Goal: Find specific page/section: Find specific page/section

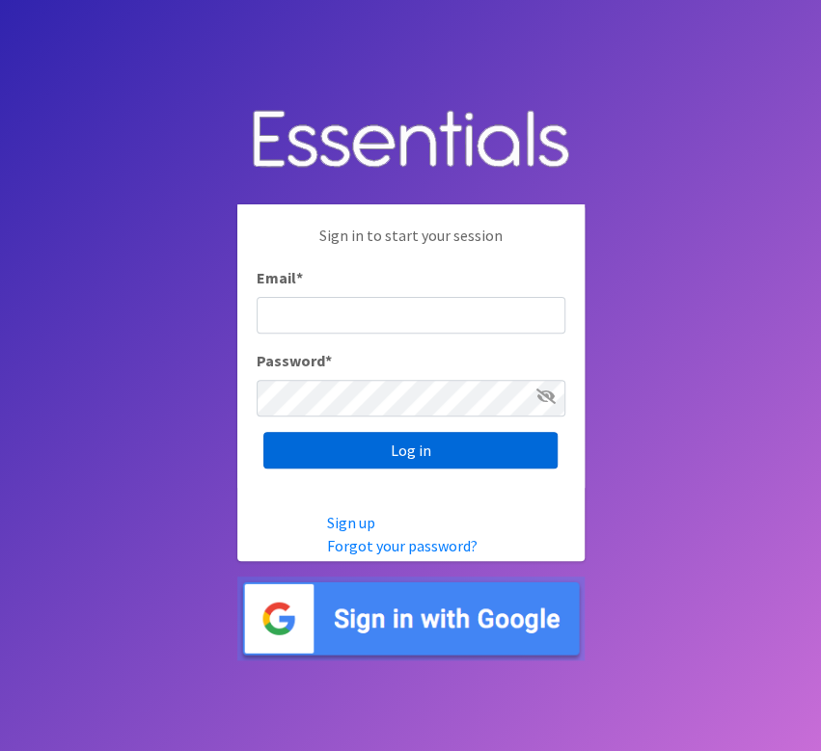
type input "[EMAIL_ADDRESS][DOMAIN_NAME]"
click at [314, 463] on input "Log in" at bounding box center [410, 450] width 294 height 37
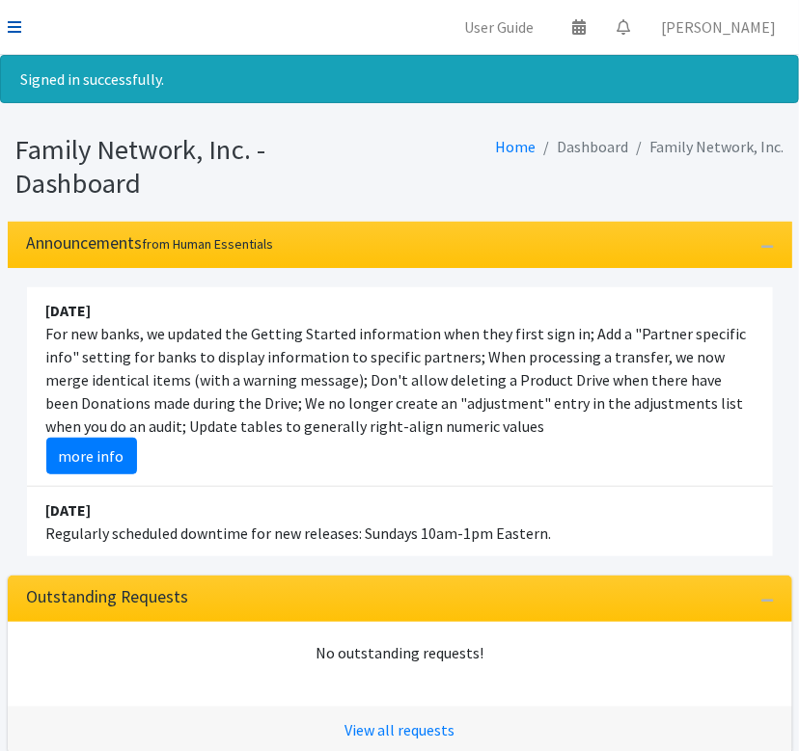
click at [18, 32] on icon at bounding box center [15, 26] width 14 height 15
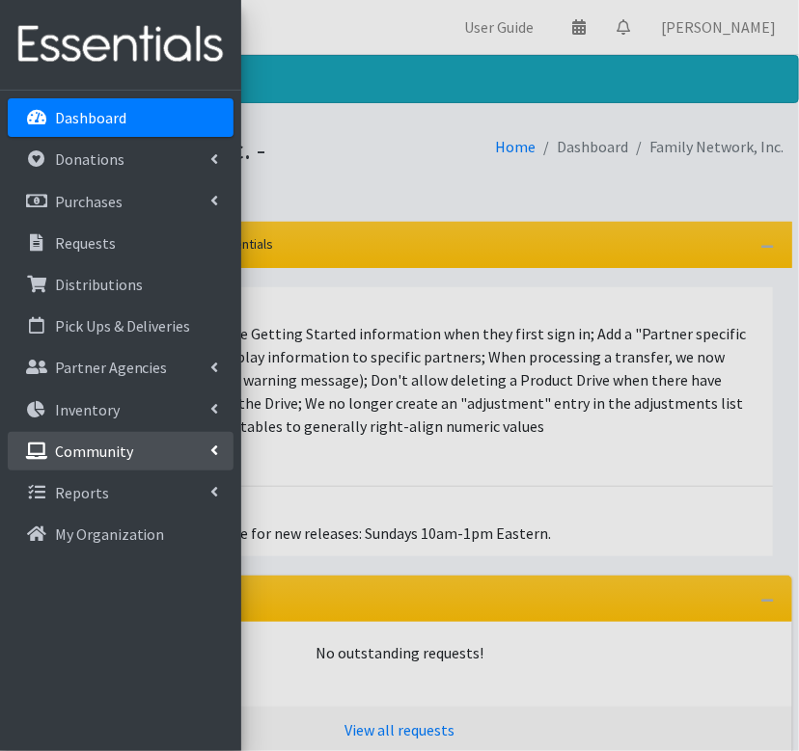
click at [200, 449] on link "Community" at bounding box center [121, 451] width 226 height 39
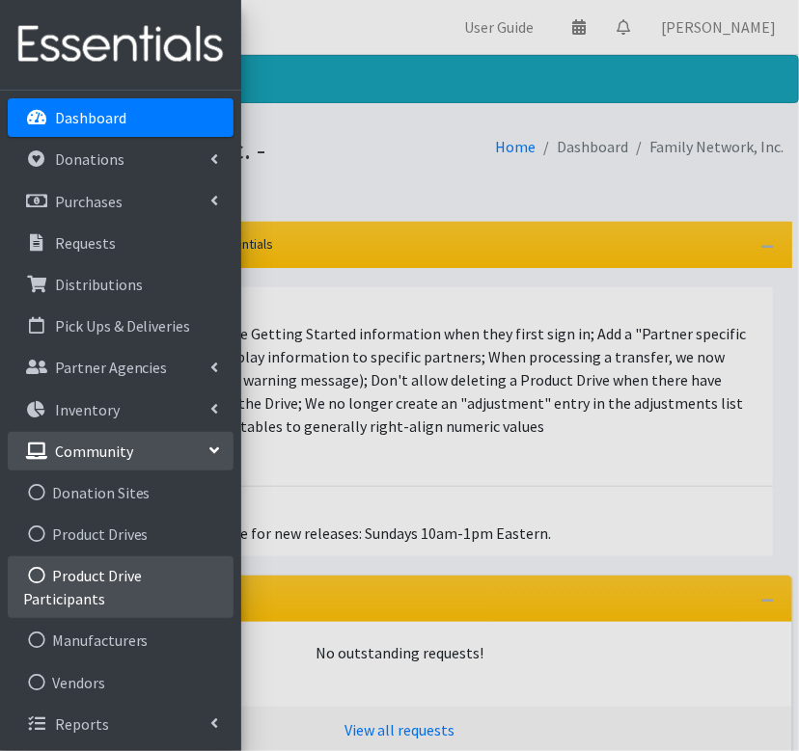
click at [90, 571] on link "Product Drive Participants" at bounding box center [121, 587] width 226 height 62
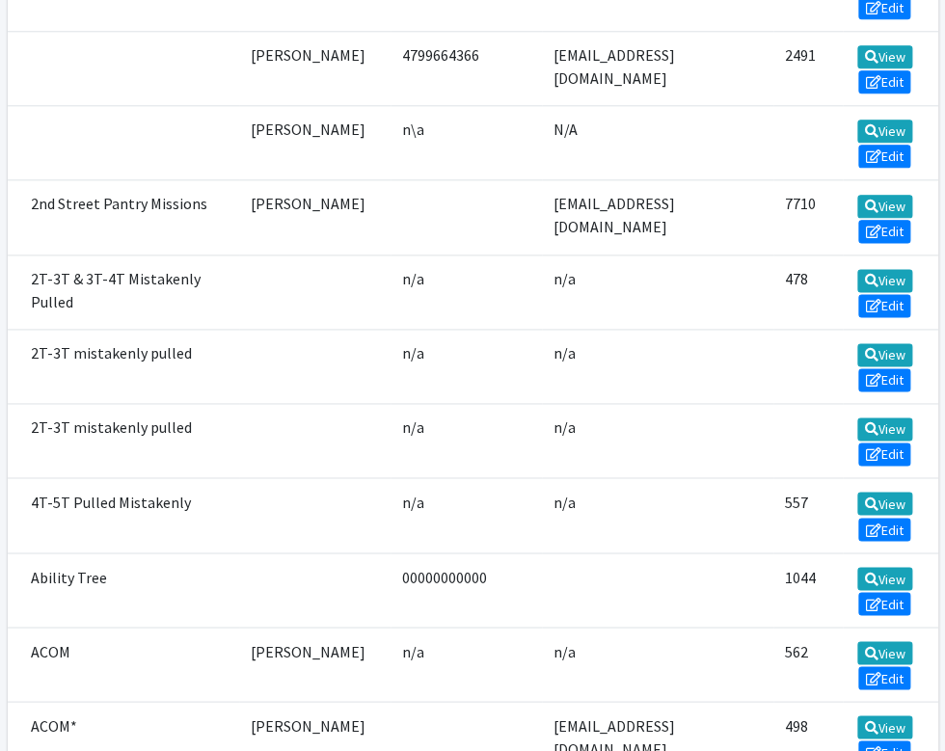
scroll to position [570, 0]
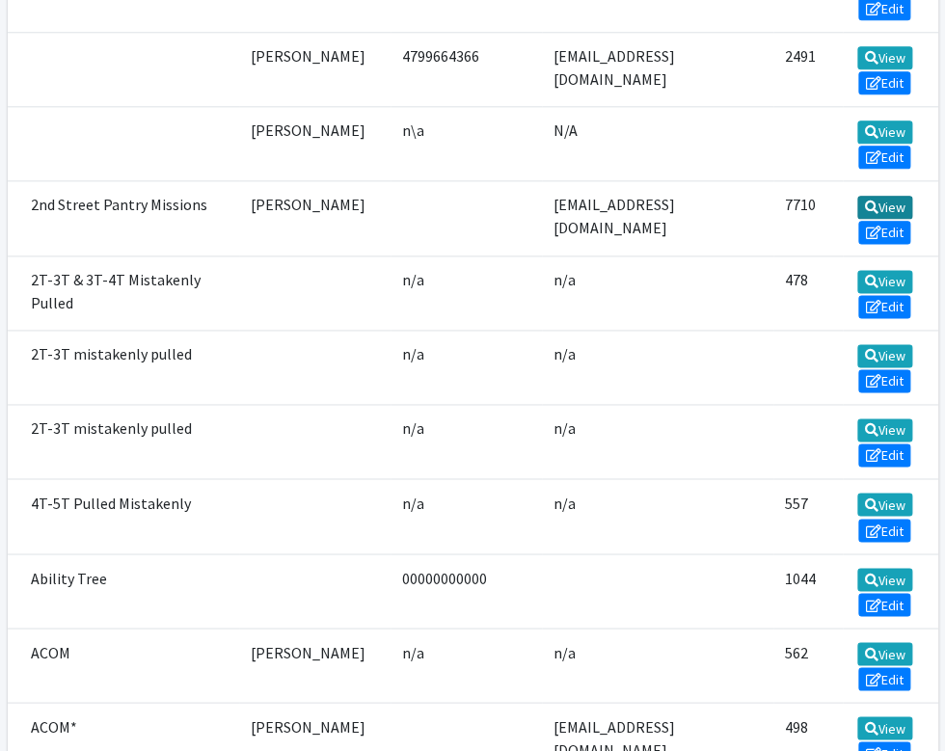
click at [798, 219] on link "View" at bounding box center [884, 207] width 55 height 23
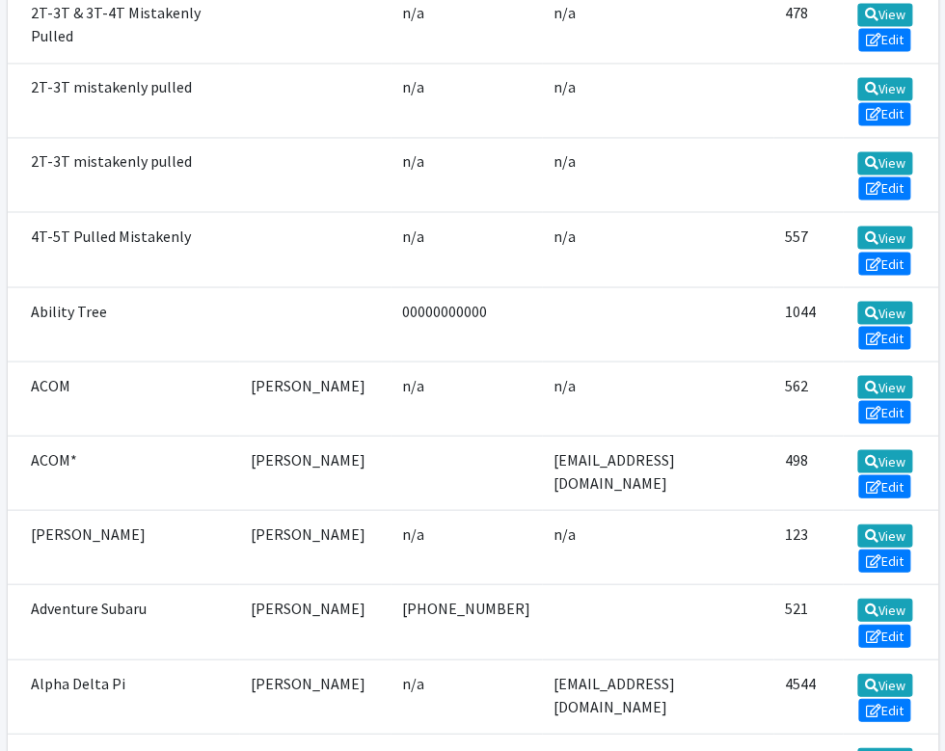
scroll to position [839, 0]
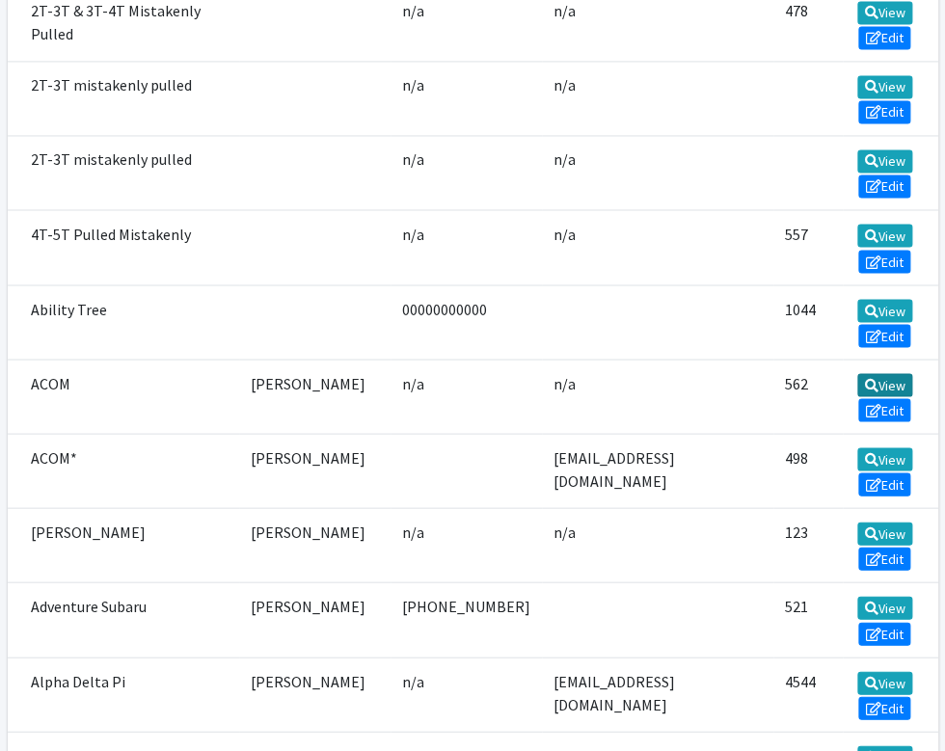
click at [798, 392] on icon at bounding box center [871, 385] width 14 height 14
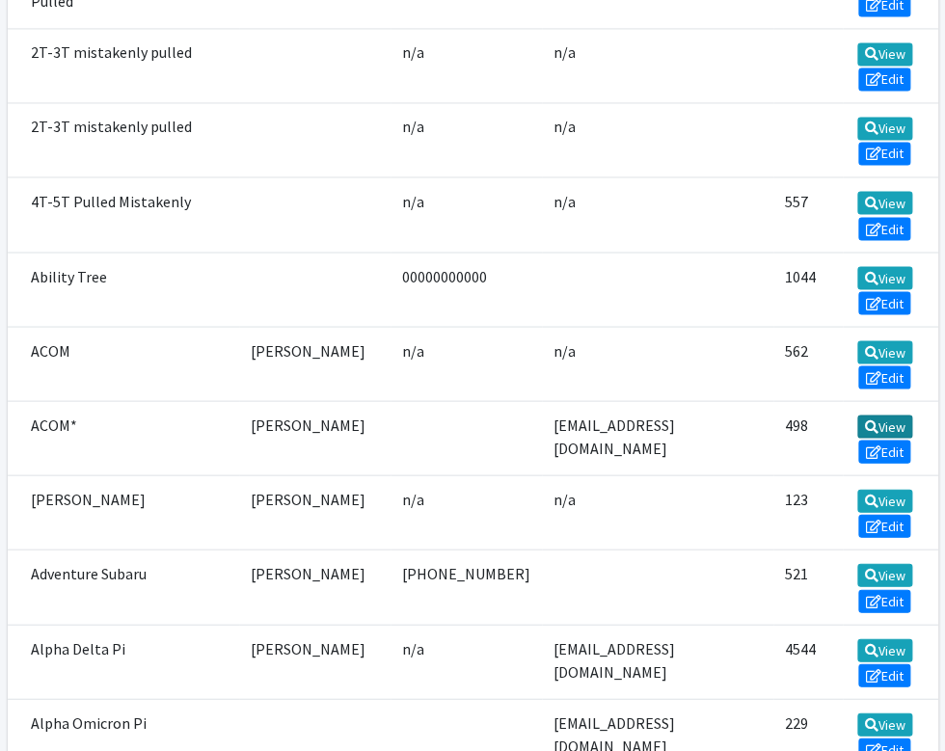
click at [798, 438] on link "View" at bounding box center [884, 426] width 55 height 23
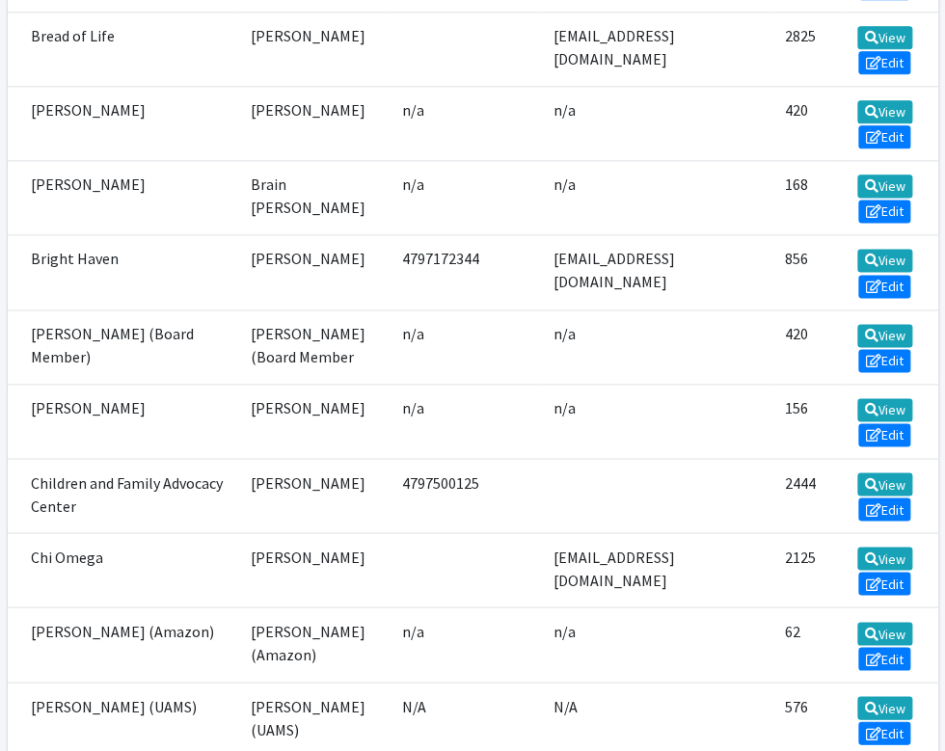
scroll to position [2738, 0]
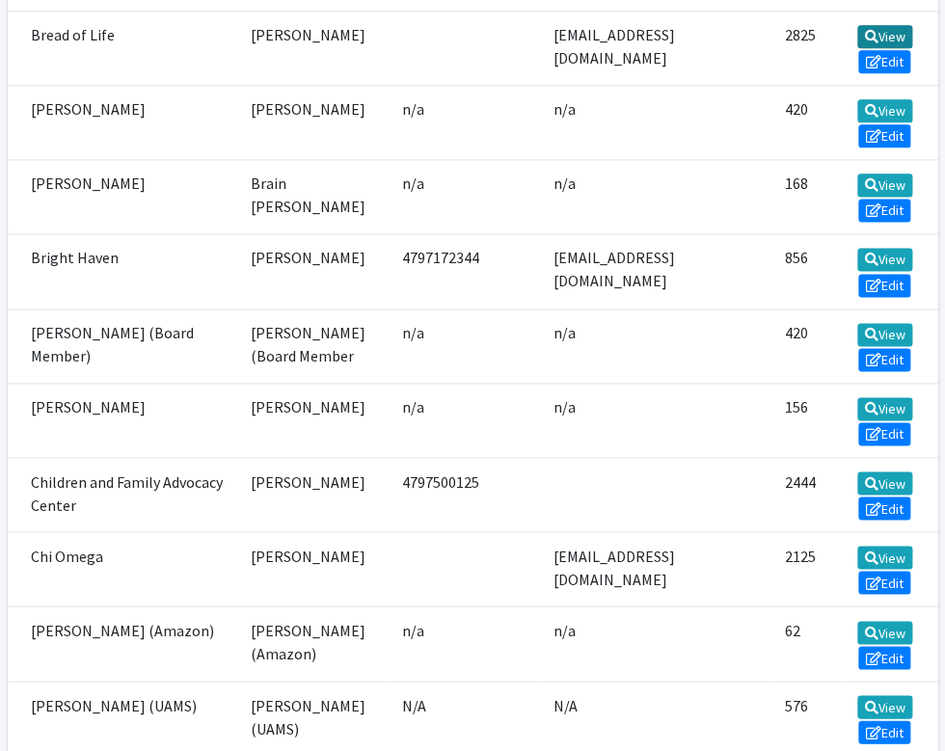
click at [798, 48] on link "View" at bounding box center [884, 36] width 55 height 23
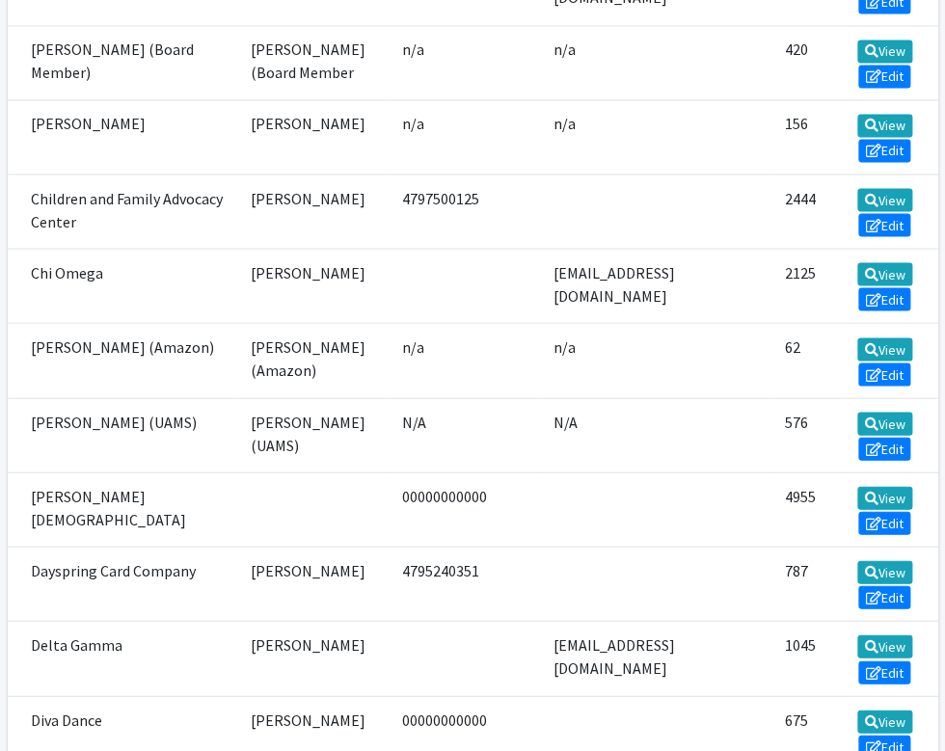
scroll to position [3023, 0]
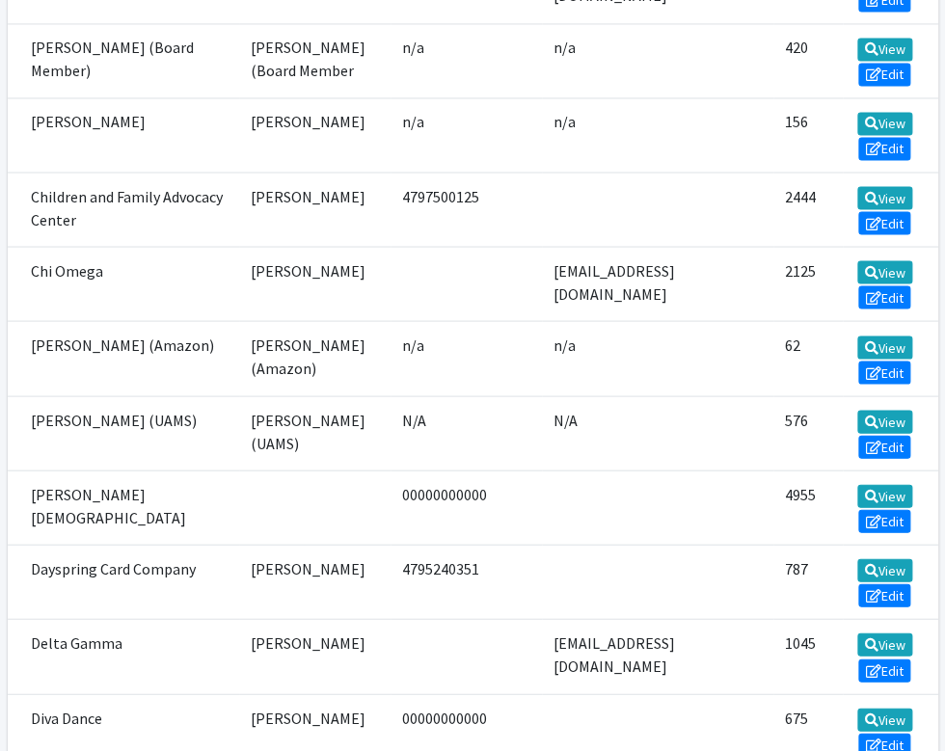
click at [798, 246] on td "View Edit" at bounding box center [890, 209] width 95 height 74
click at [798, 209] on link "View" at bounding box center [884, 197] width 55 height 23
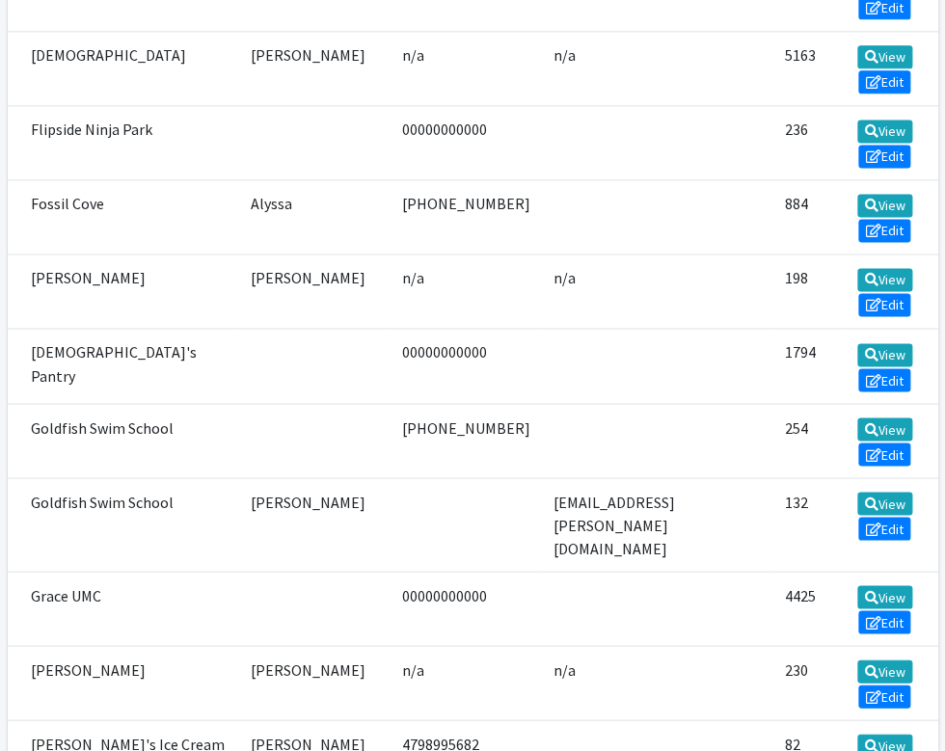
scroll to position [4940, 0]
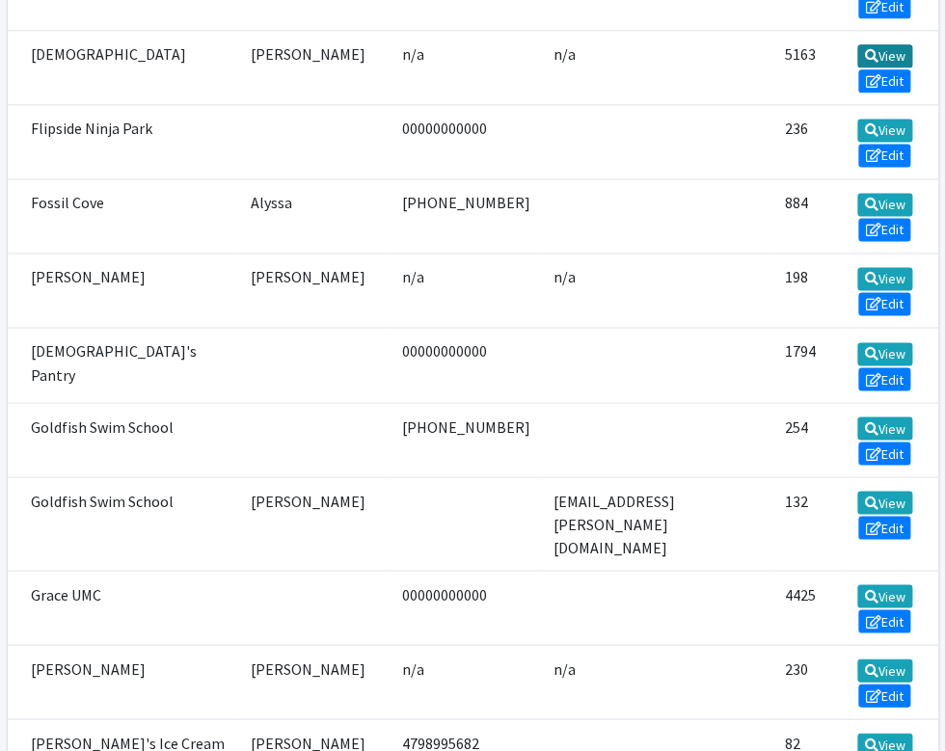
click at [798, 68] on link "View" at bounding box center [884, 55] width 55 height 23
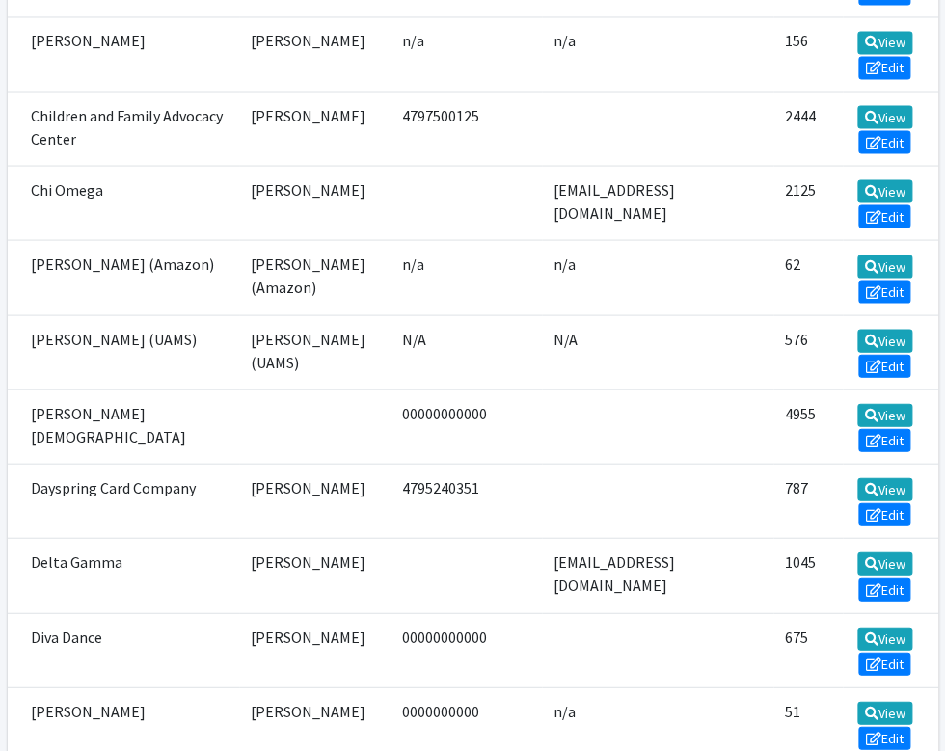
scroll to position [3151, 0]
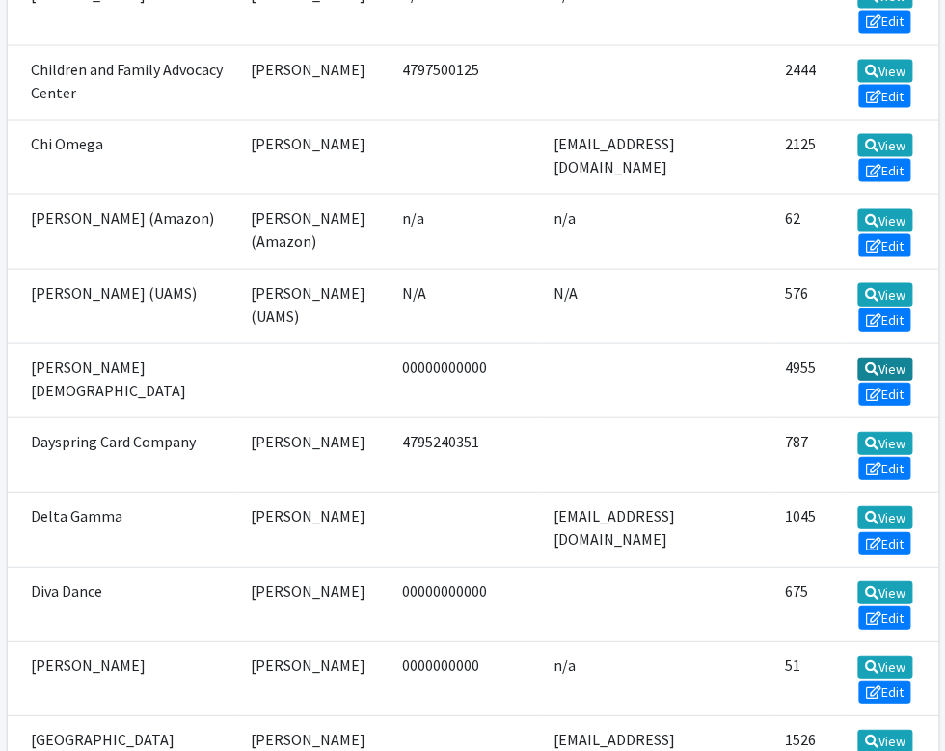
click at [798, 380] on link "View" at bounding box center [884, 368] width 55 height 23
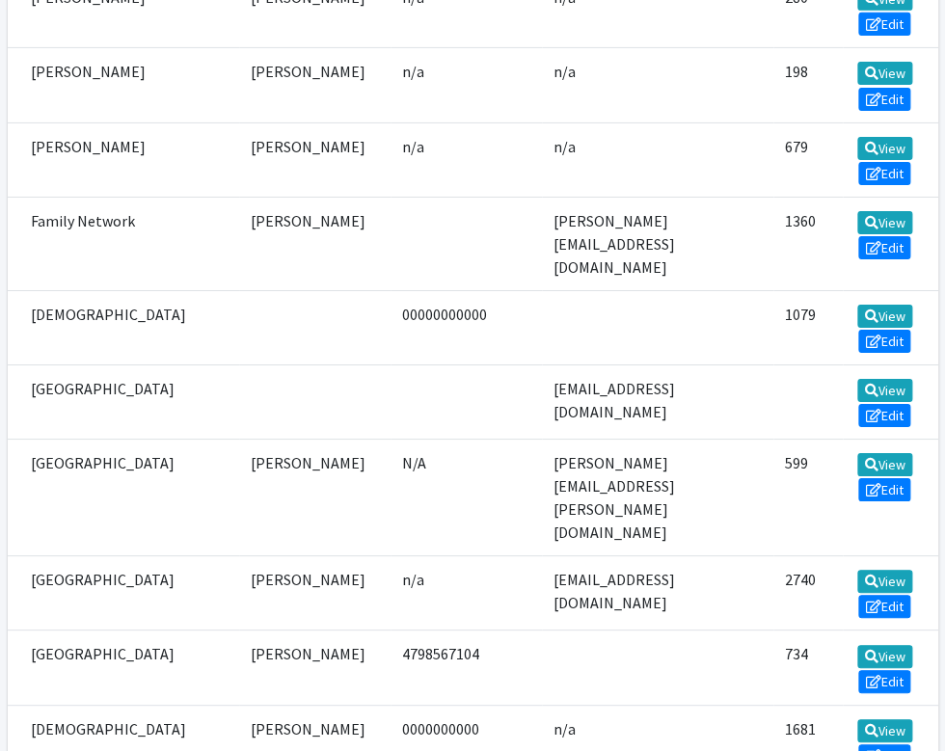
scroll to position [3969, 0]
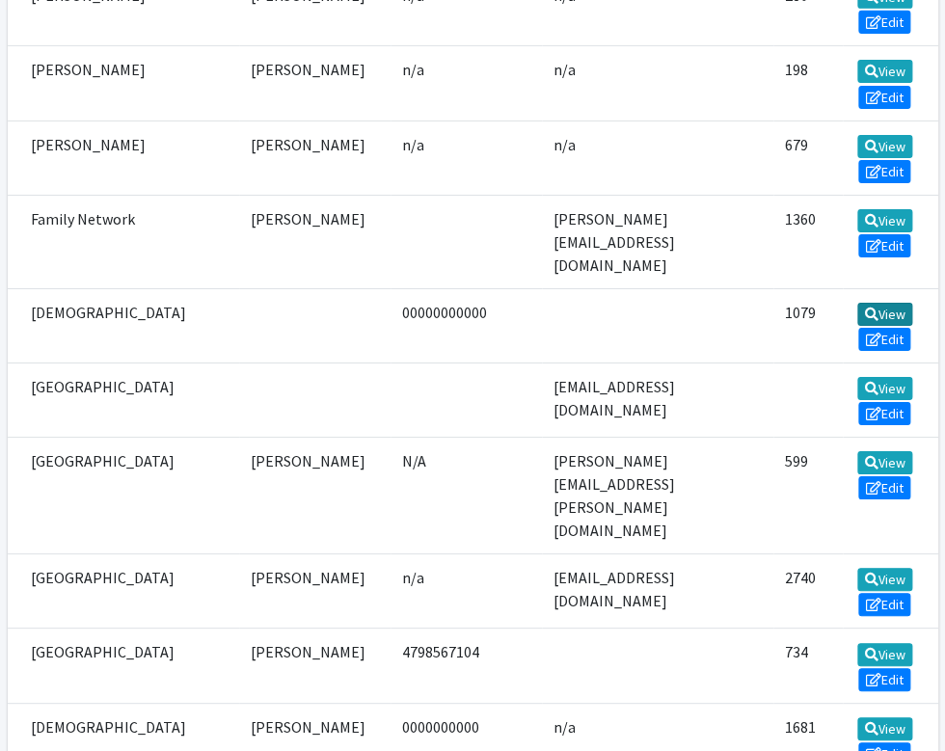
click at [798, 326] on link "View" at bounding box center [884, 314] width 55 height 23
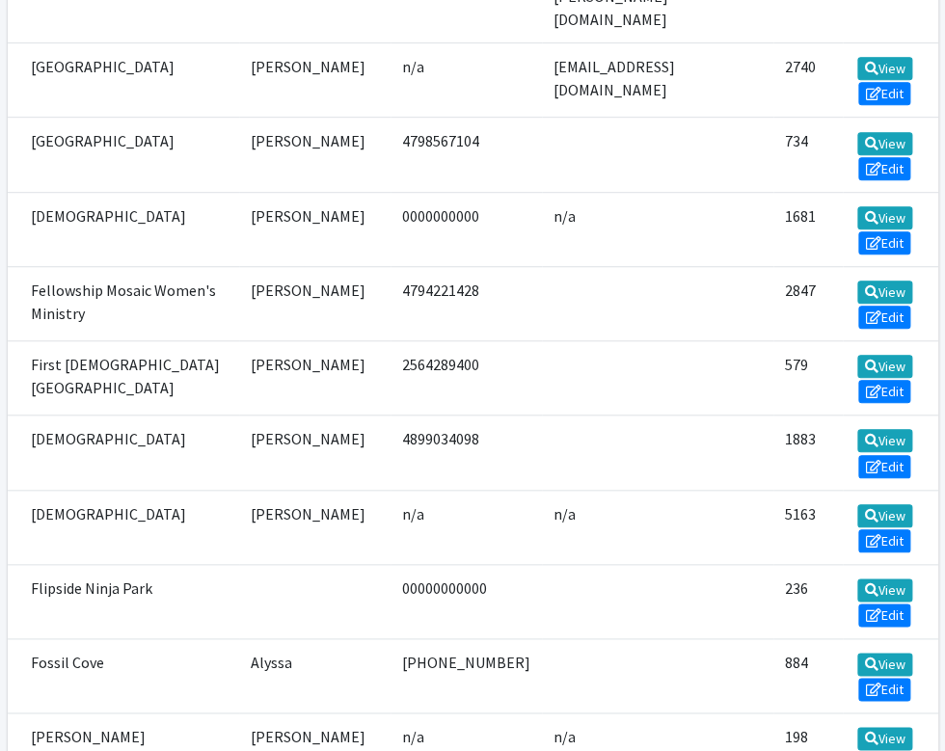
scroll to position [4503, 0]
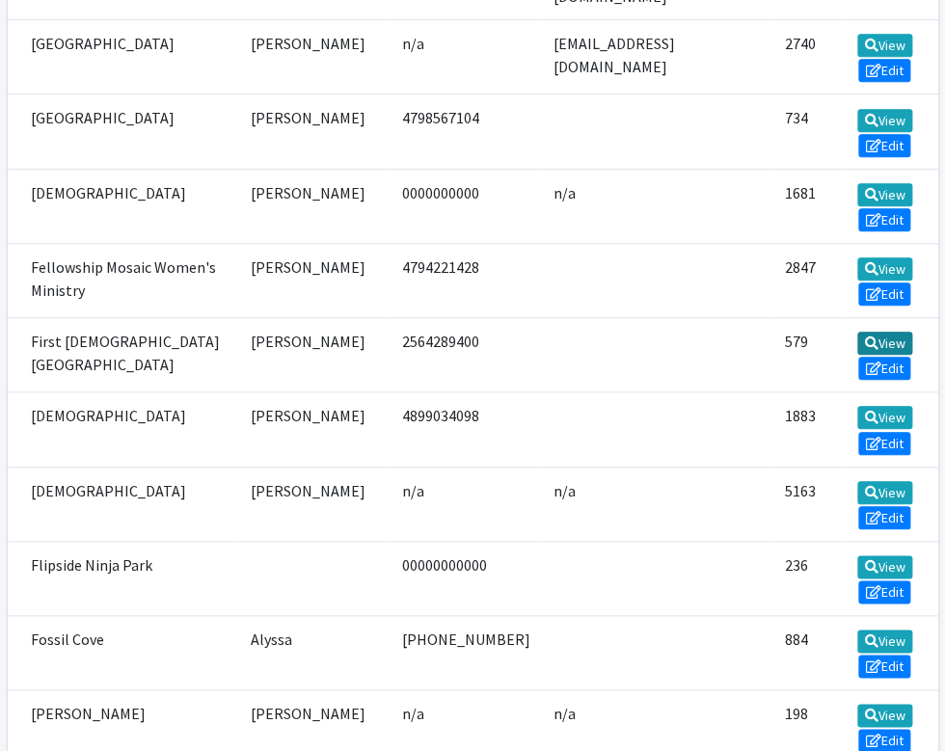
click at [798, 355] on link "View" at bounding box center [884, 343] width 55 height 23
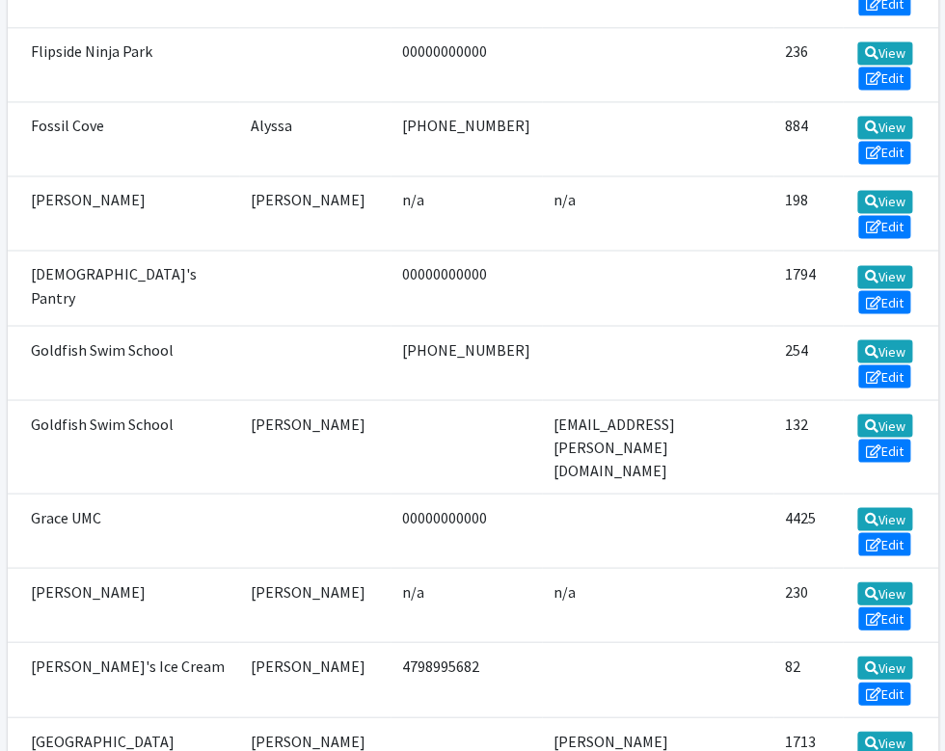
scroll to position [5022, 0]
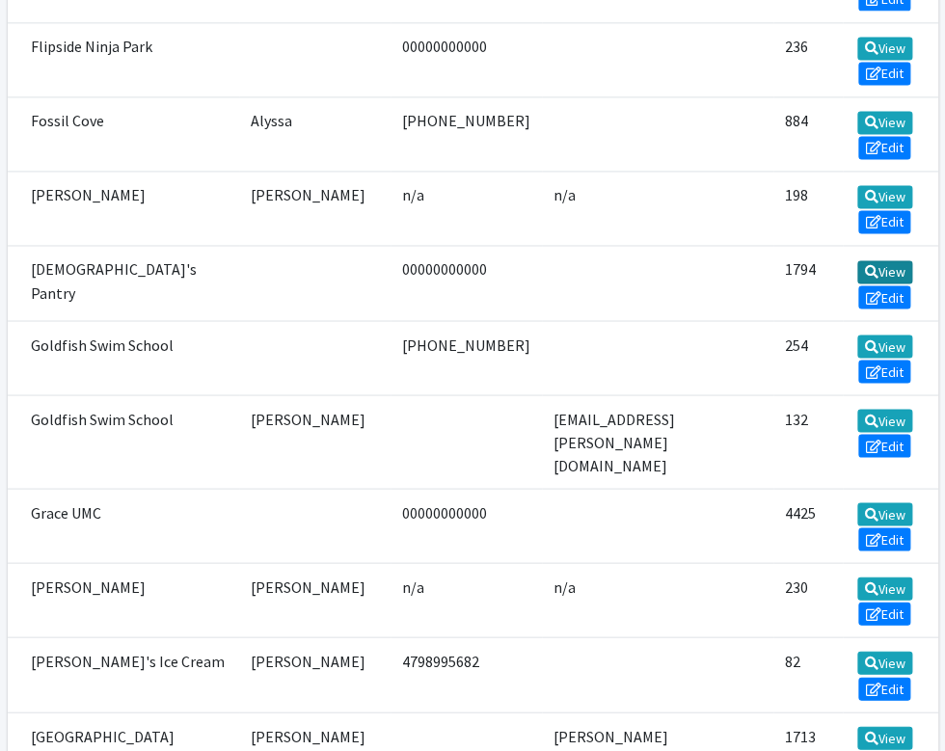
click at [798, 284] on link "View" at bounding box center [884, 271] width 55 height 23
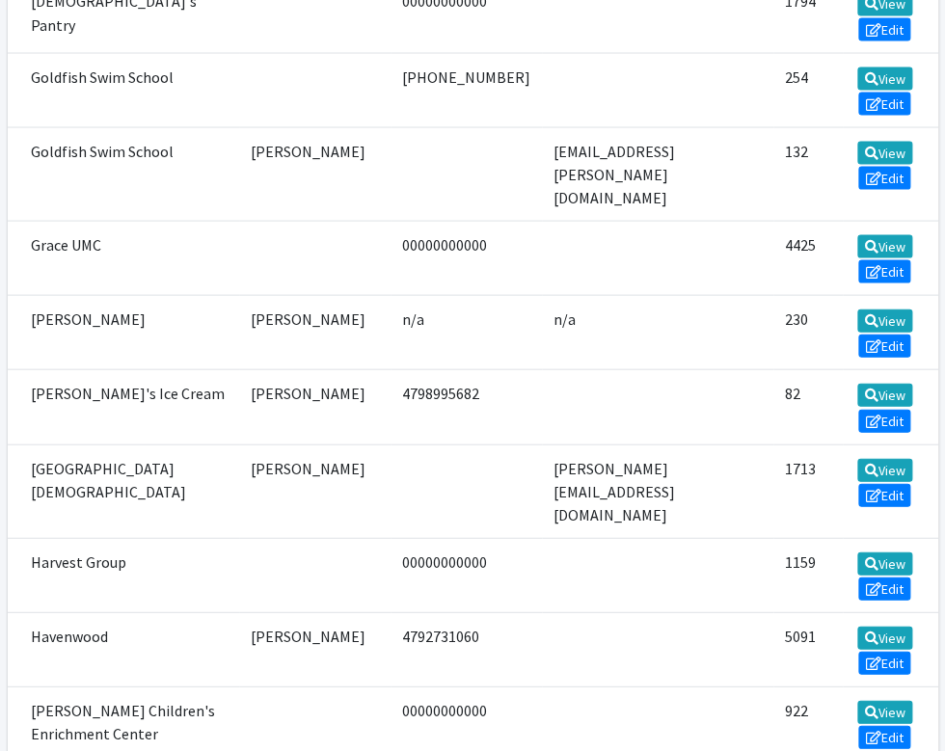
scroll to position [5295, 0]
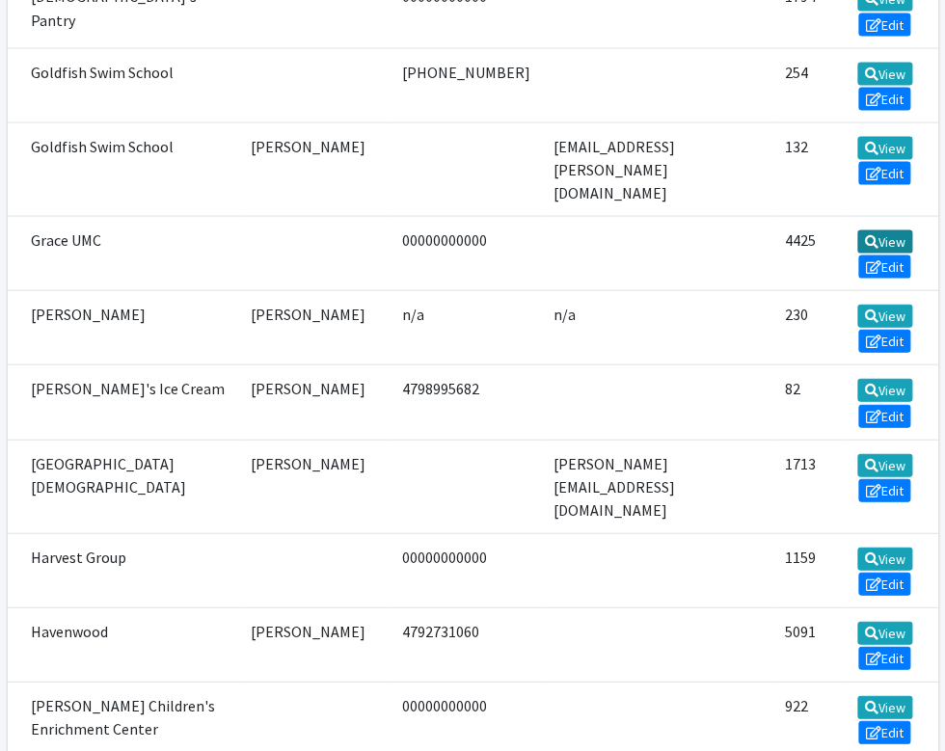
click at [798, 253] on link "View" at bounding box center [884, 241] width 55 height 23
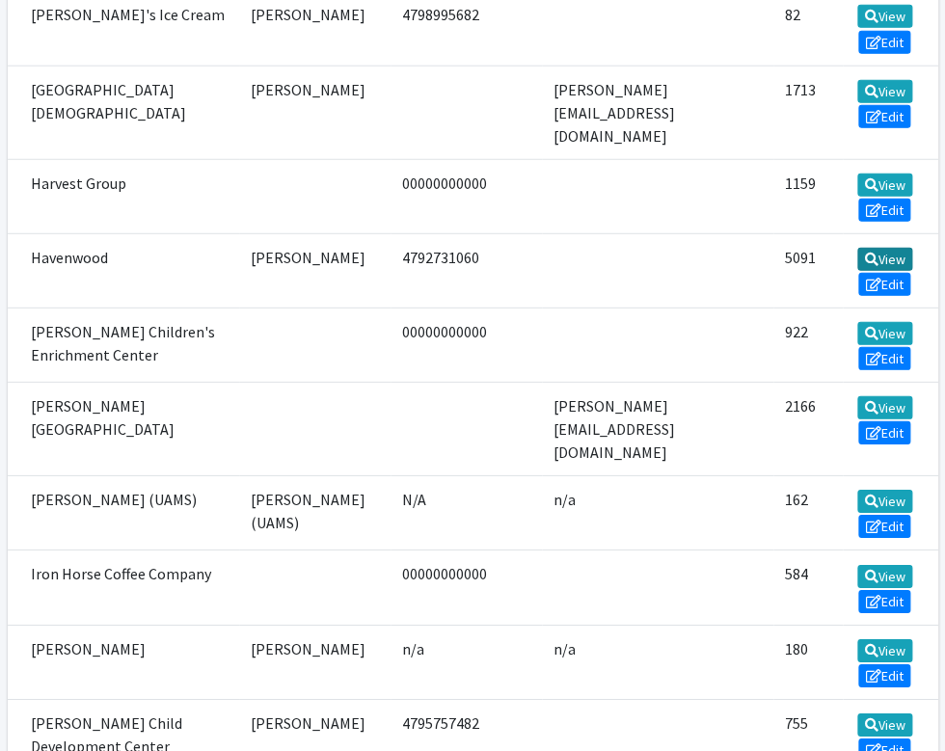
click at [798, 271] on link "View" at bounding box center [884, 259] width 55 height 23
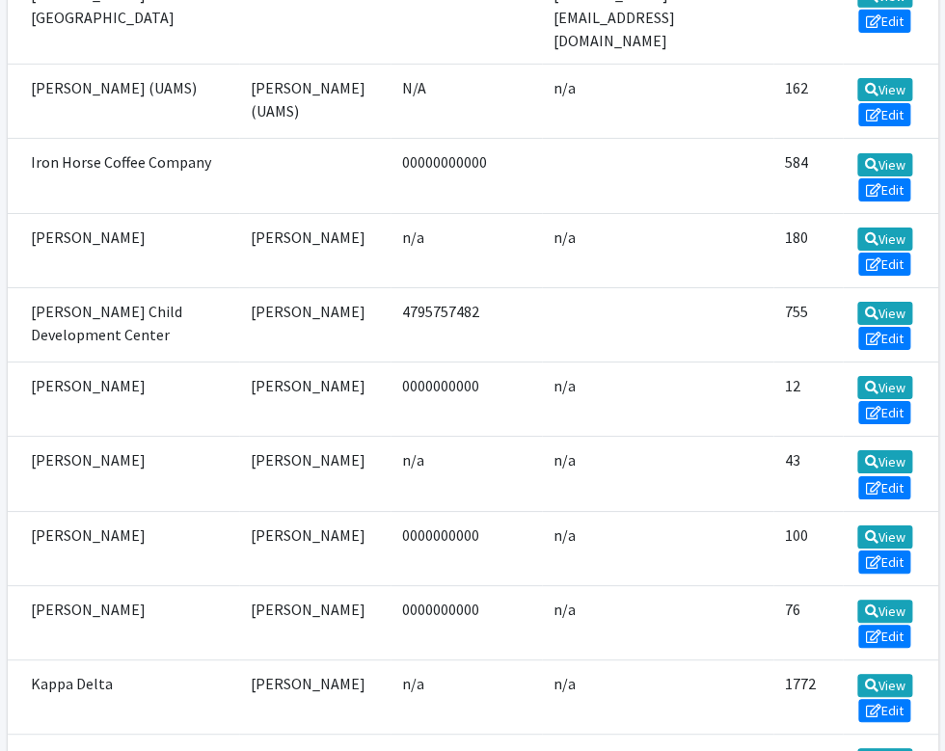
scroll to position [6038, 0]
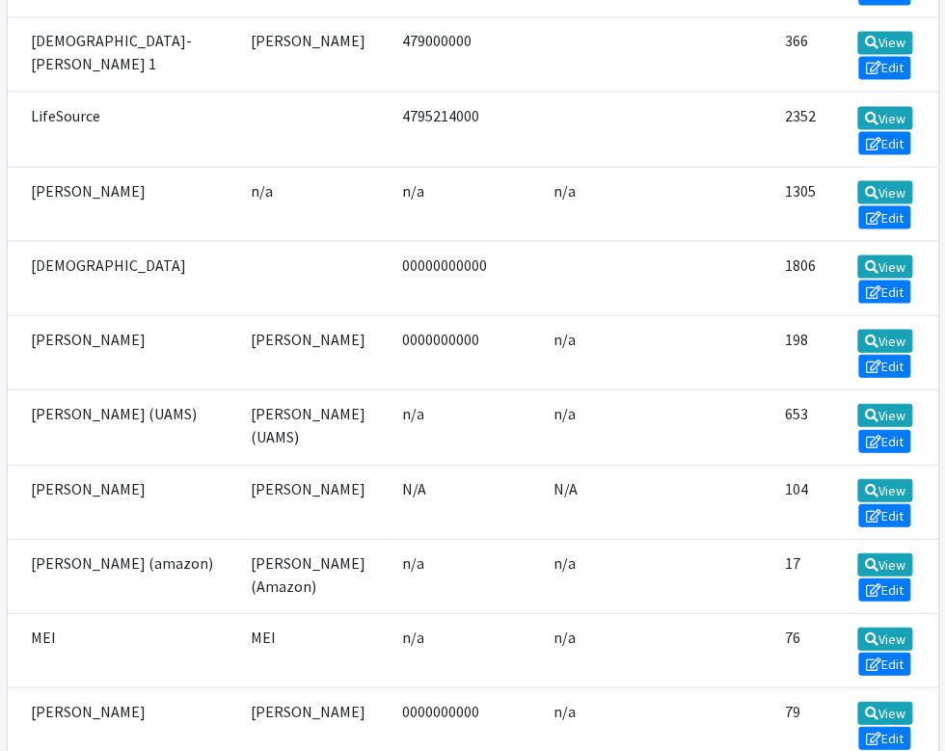
scroll to position [7435, 0]
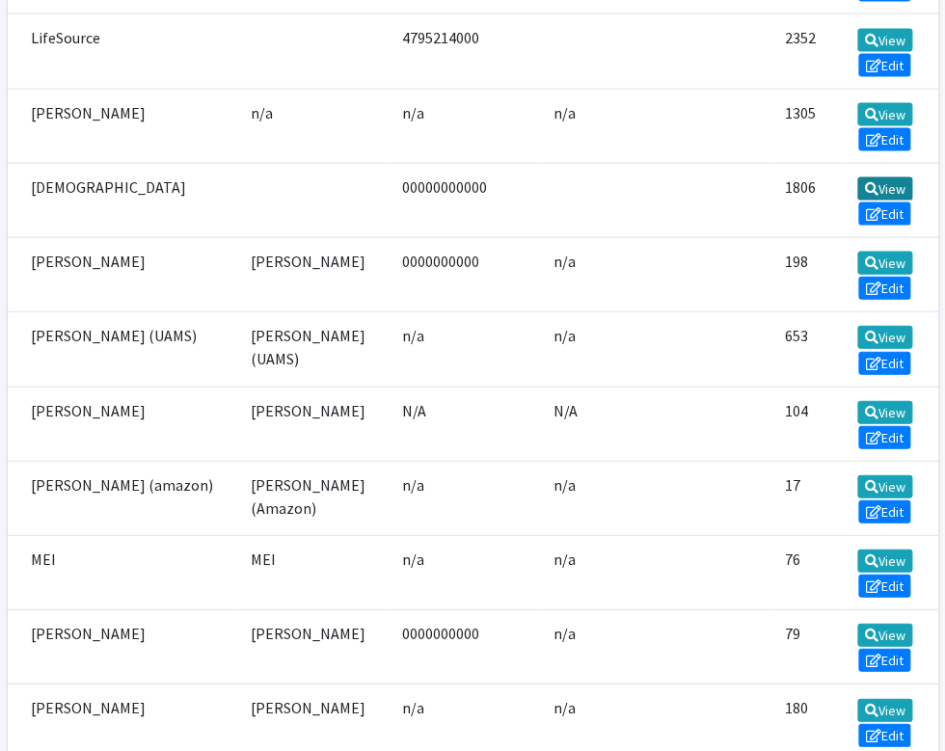
click at [798, 200] on link "View" at bounding box center [884, 187] width 55 height 23
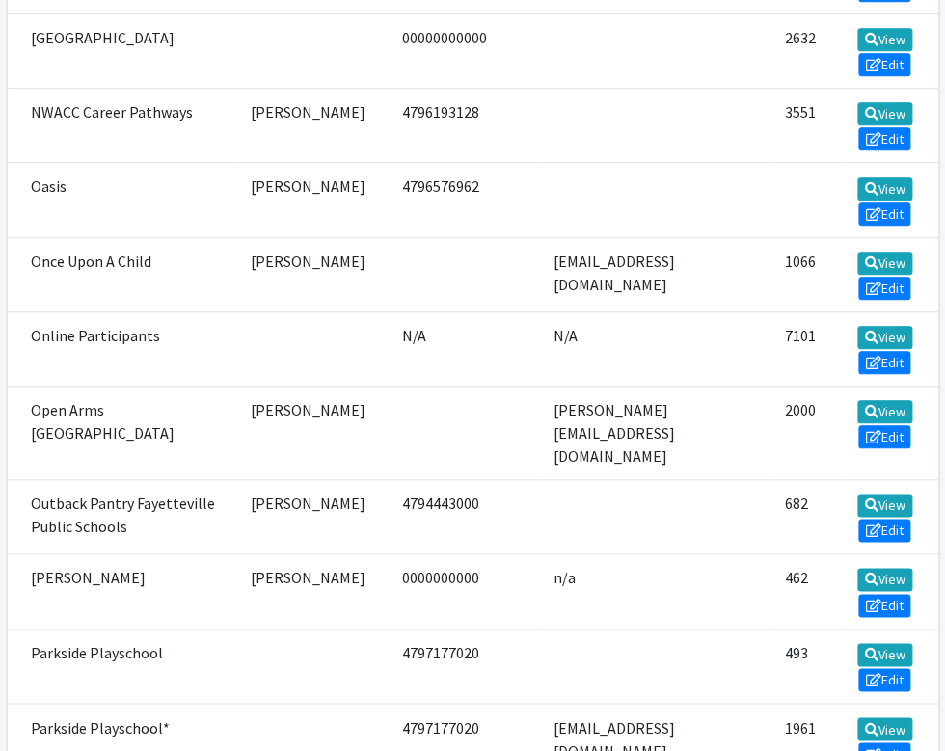
scroll to position [8856, 0]
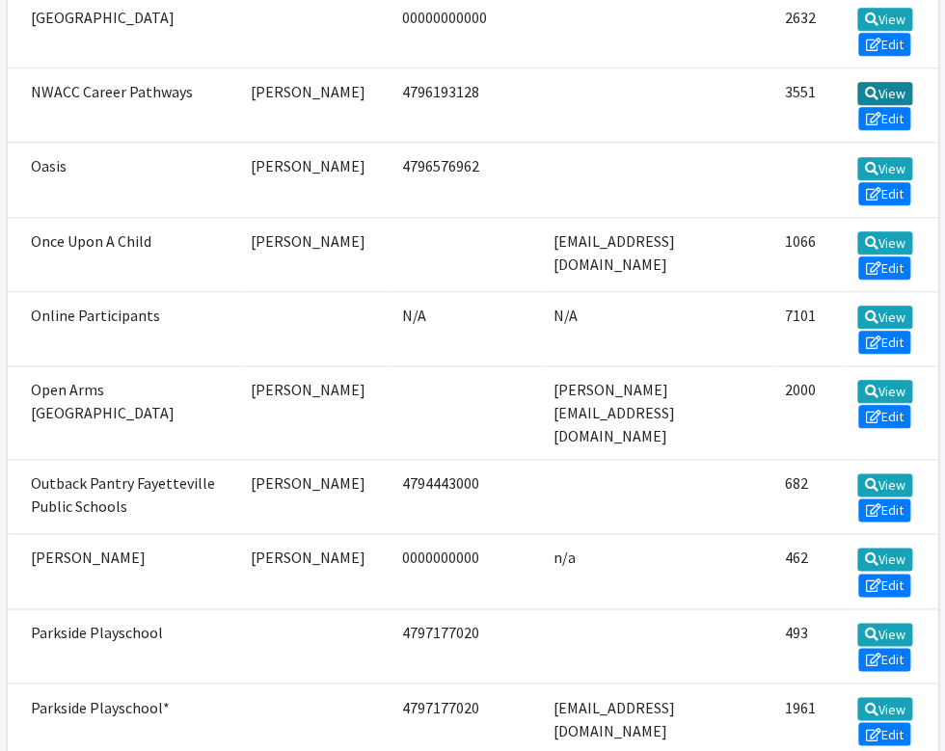
click at [798, 105] on link "View" at bounding box center [884, 93] width 55 height 23
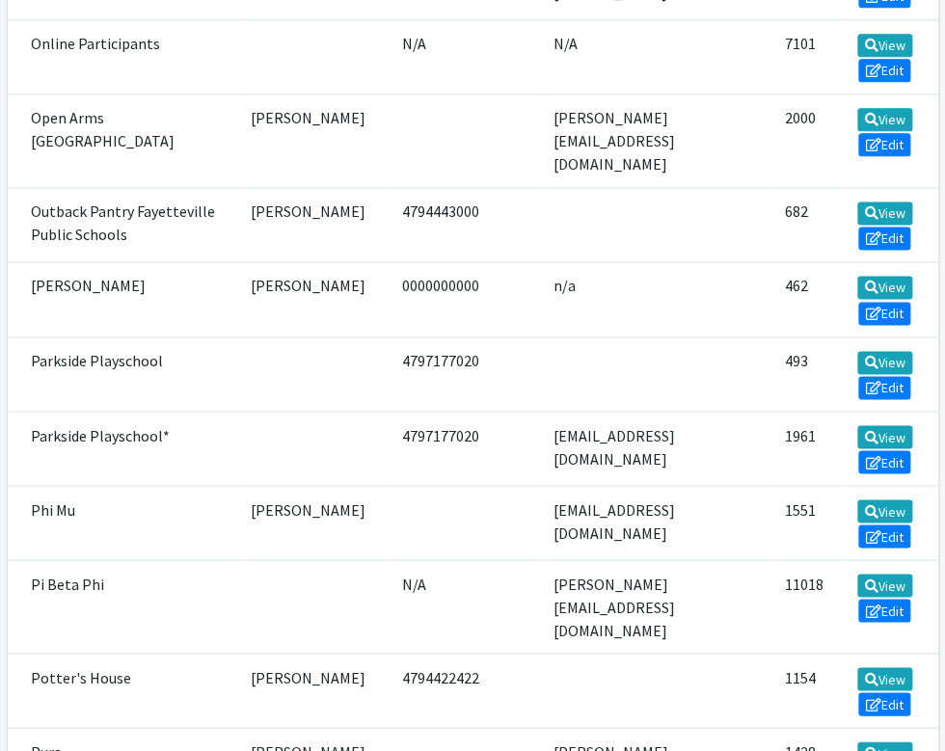
scroll to position [9126, 0]
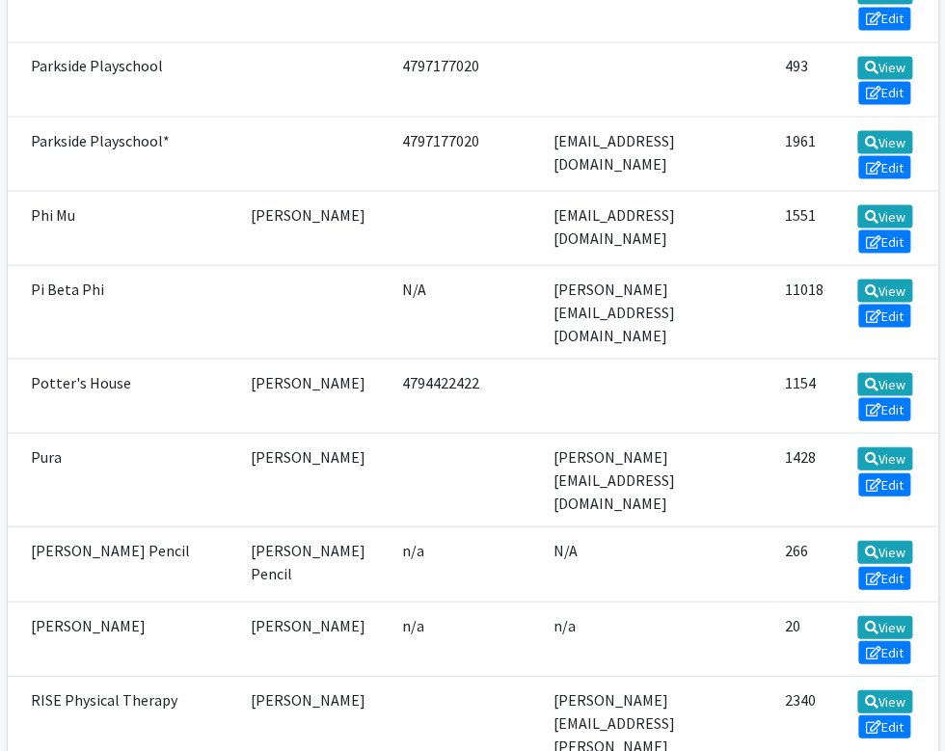
scroll to position [9421, 0]
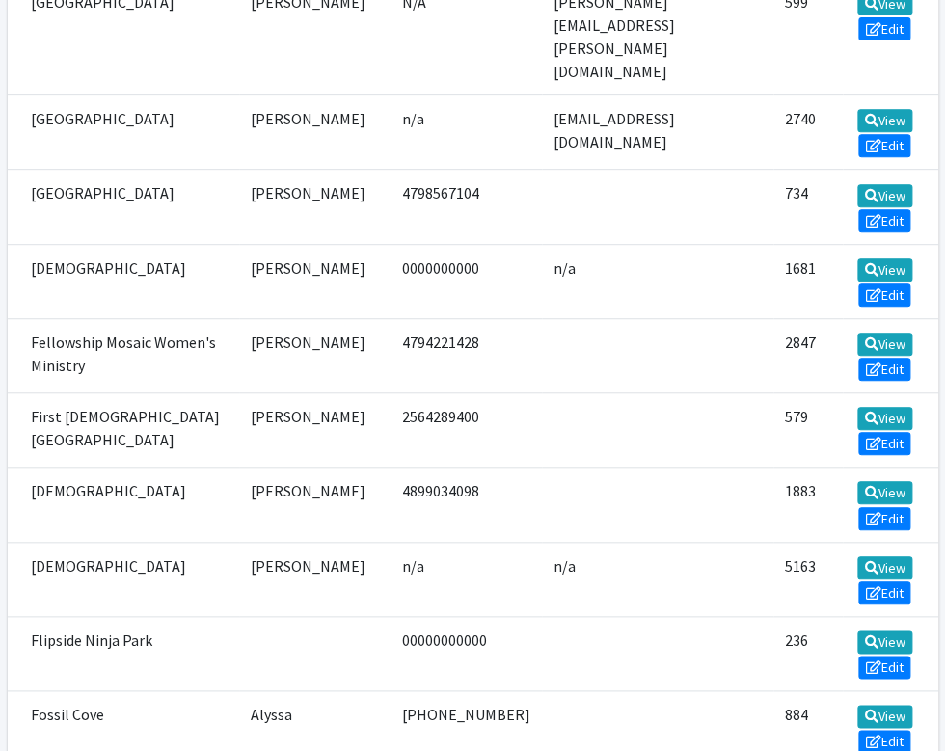
scroll to position [4422, 0]
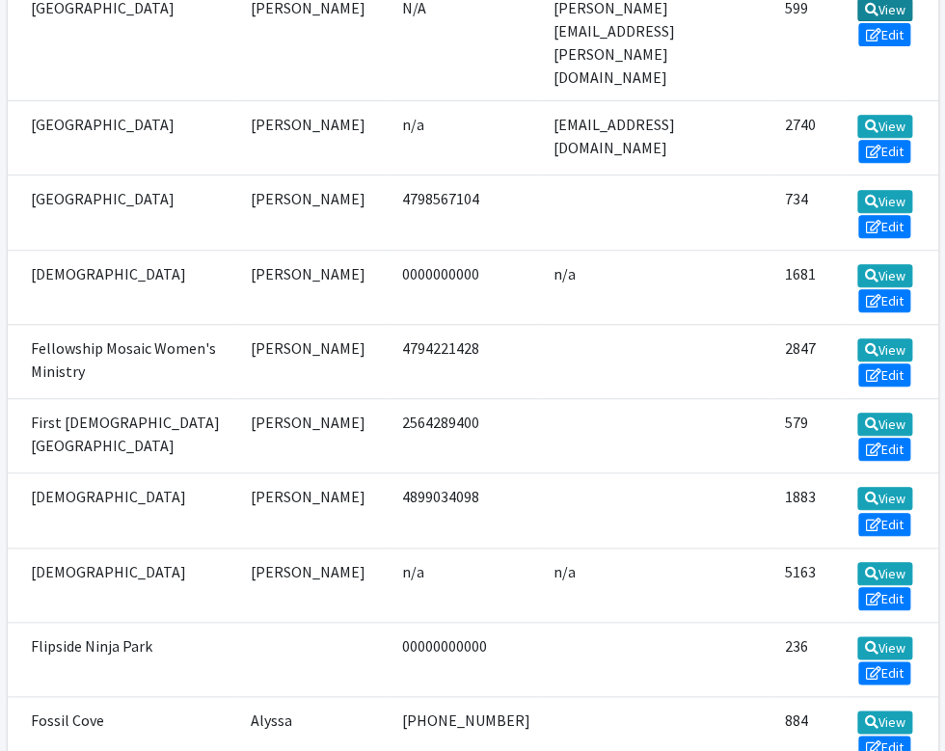
click at [798, 21] on link "View" at bounding box center [884, 9] width 55 height 23
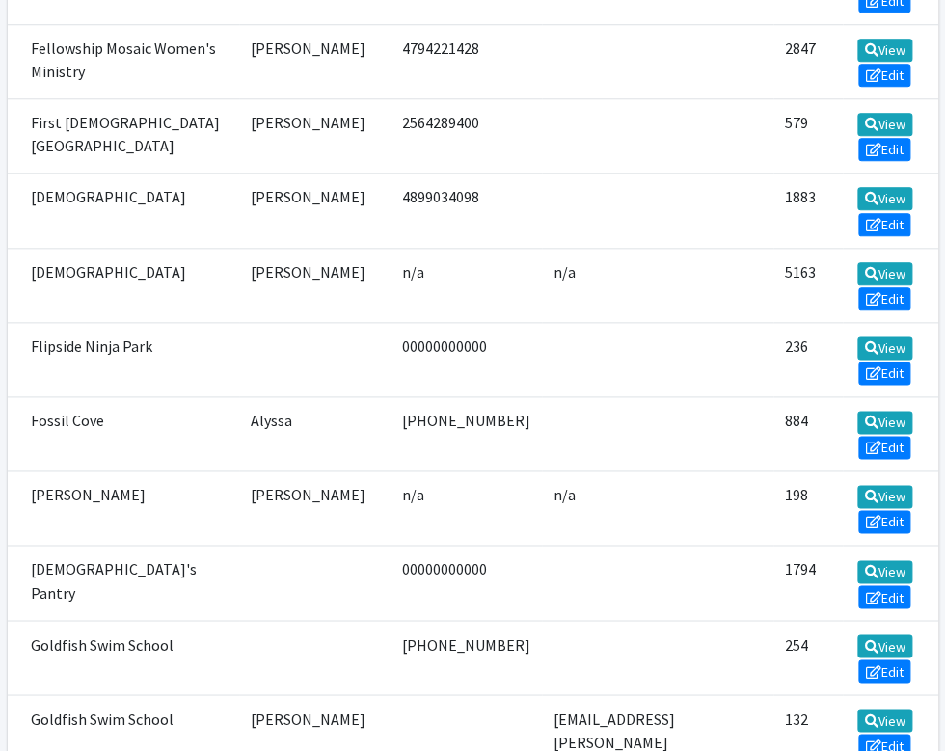
scroll to position [4606, 0]
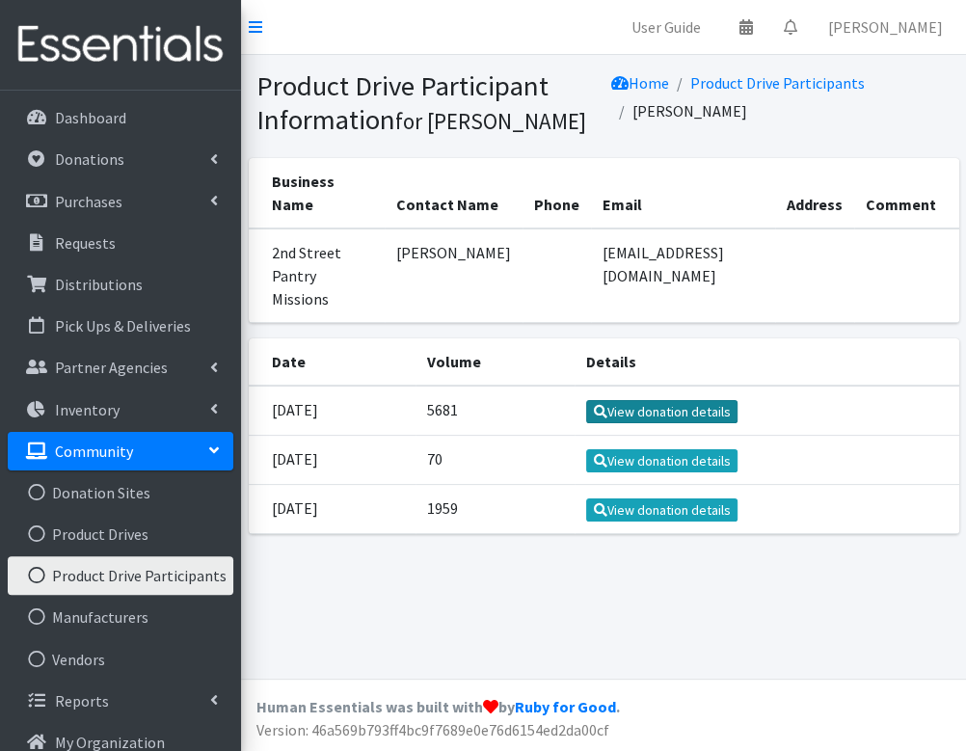
click at [674, 400] on link "View donation details" at bounding box center [661, 411] width 151 height 23
click at [644, 449] on link "View donation details" at bounding box center [661, 460] width 151 height 23
click at [695, 499] on link "View donation details" at bounding box center [661, 510] width 151 height 23
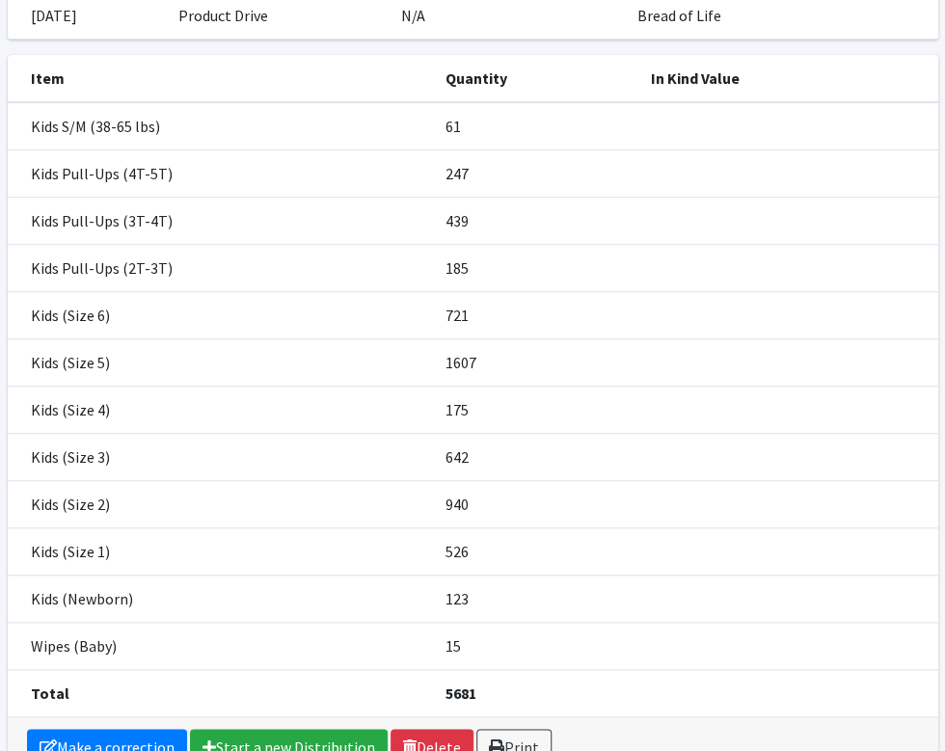
scroll to position [179, 0]
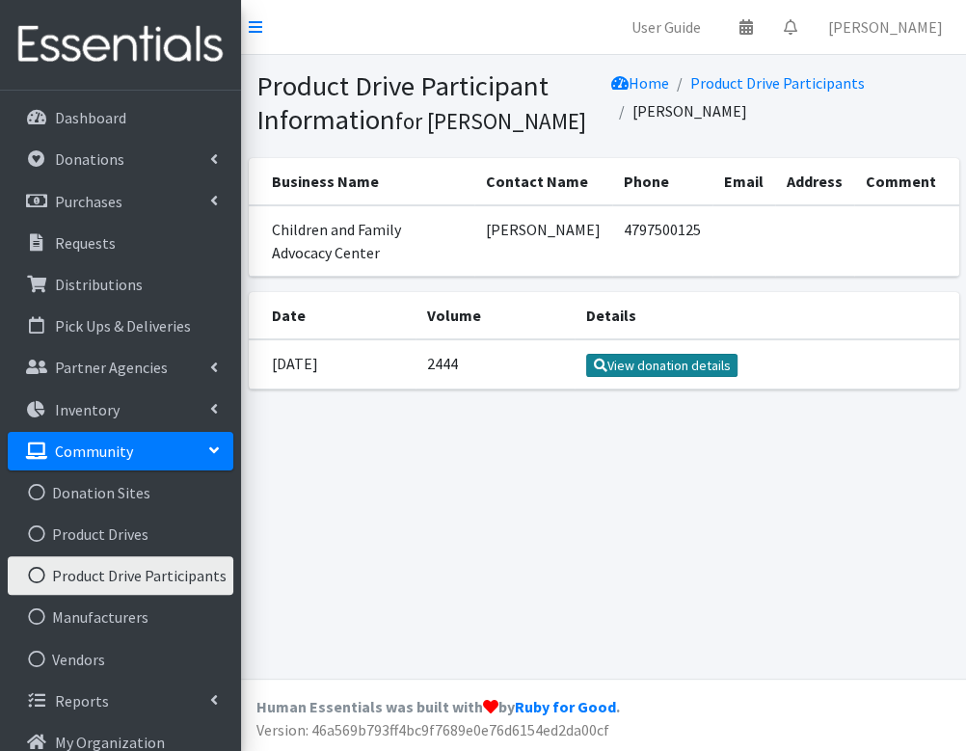
click at [608, 368] on icon at bounding box center [601, 366] width 14 height 14
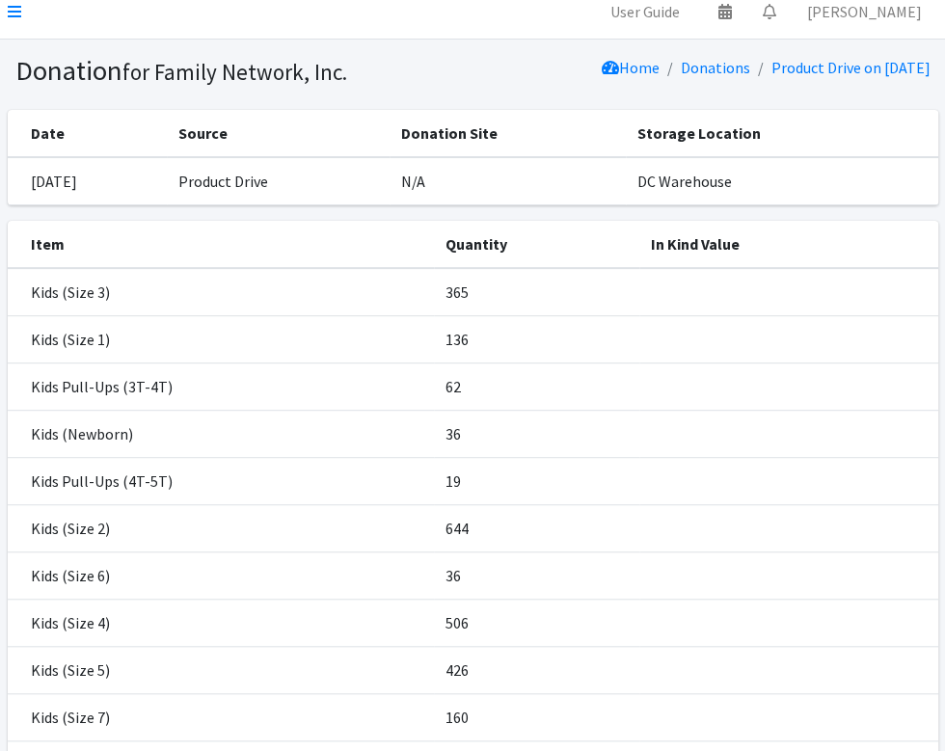
scroll to position [14, 0]
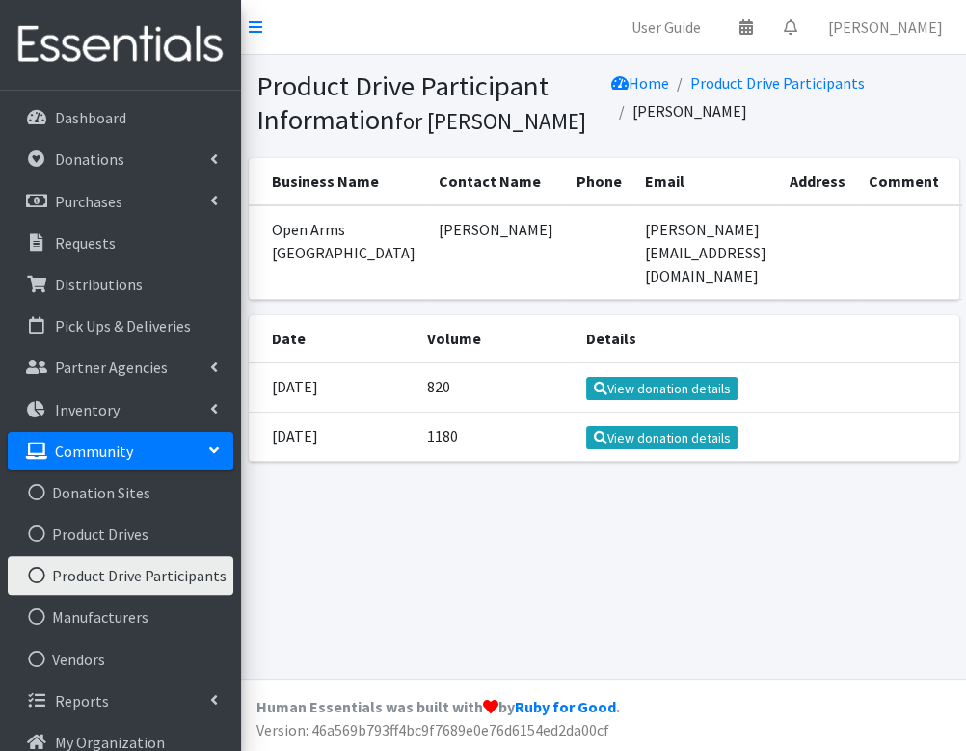
click at [294, 482] on div "Product Drive Participant Information for [PERSON_NAME] Home Product Drive Part…" at bounding box center [603, 367] width 725 height 624
